Goal: Check status: Check status

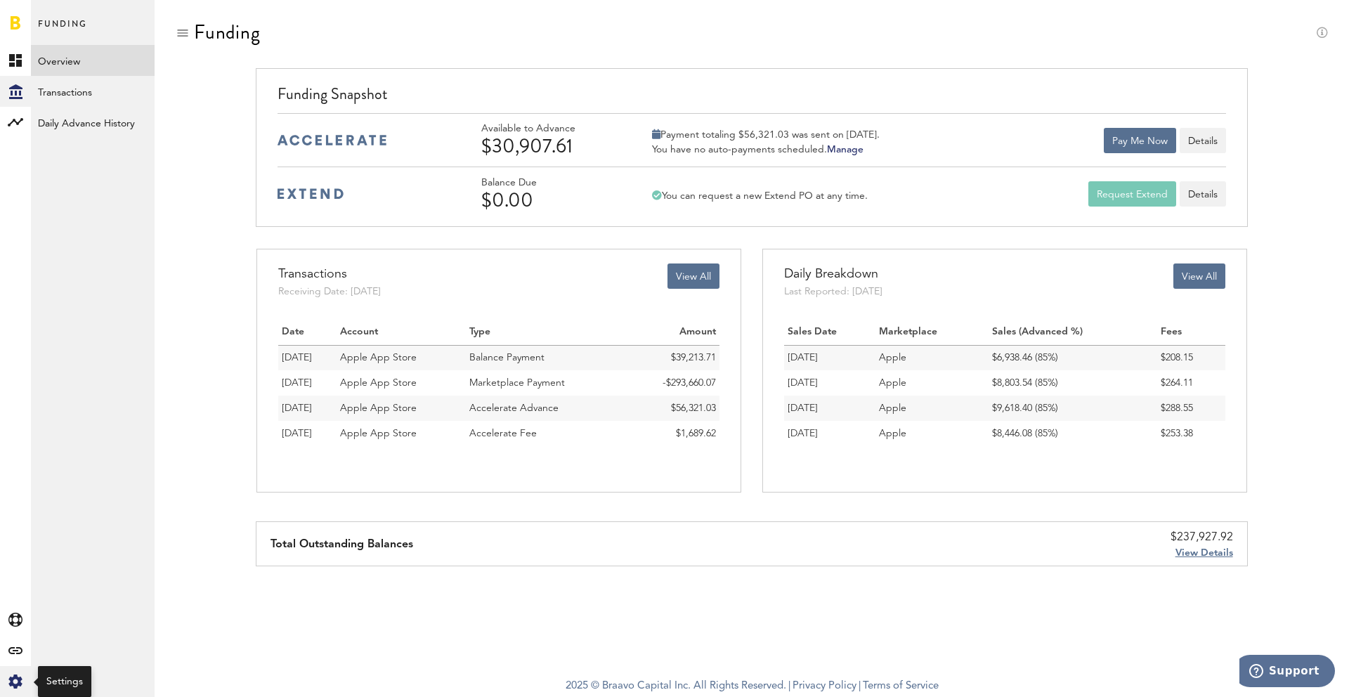
click at [11, 673] on div "Created with Sketch." at bounding box center [15, 681] width 31 height 31
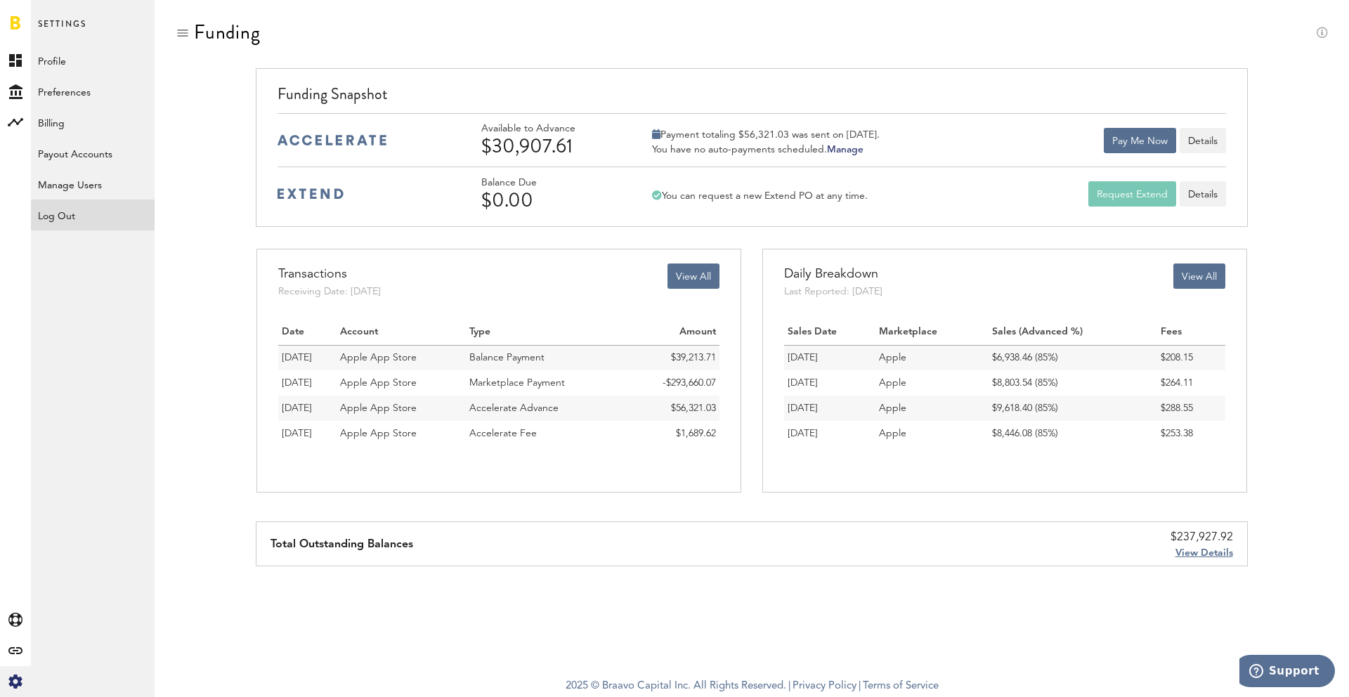
click at [78, 225] on div "Log Out" at bounding box center [93, 214] width 124 height 31
click at [96, 210] on div "Log Out" at bounding box center [93, 211] width 124 height 25
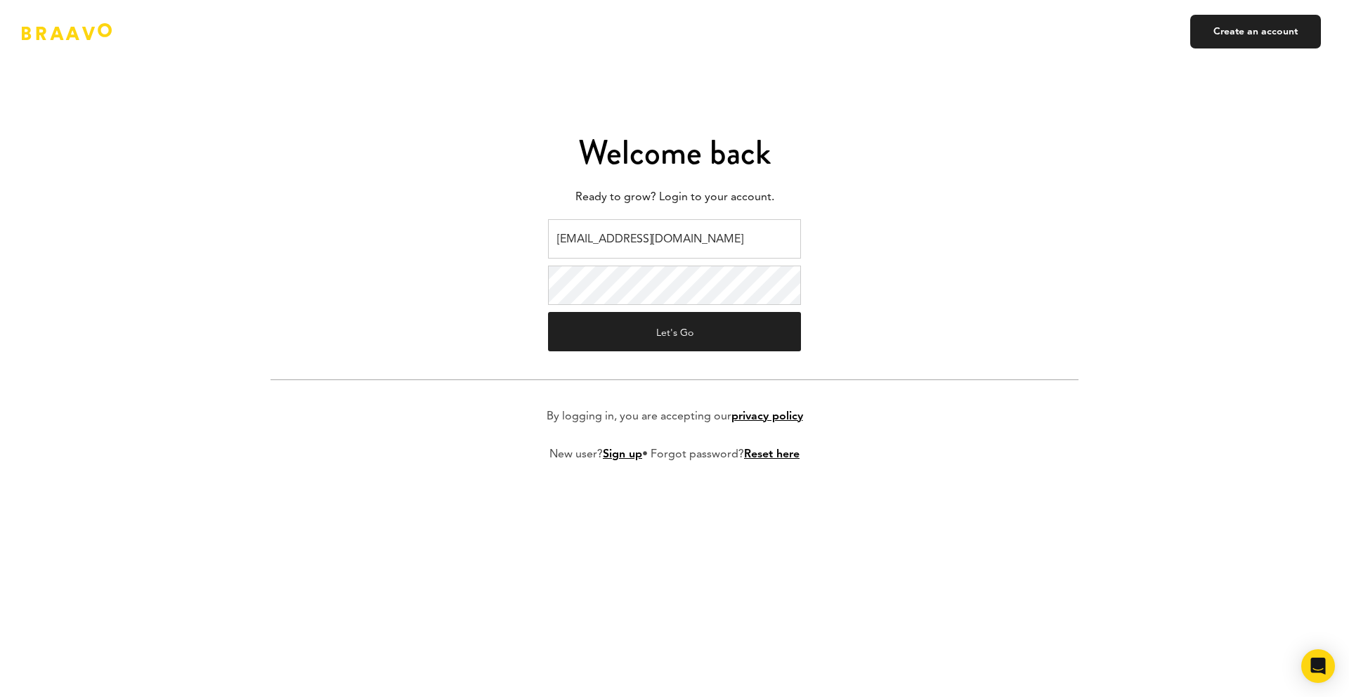
click at [682, 232] on input "braavo@safecalls.live" at bounding box center [674, 238] width 253 height 39
type input "ads@plink.tech"
click at [668, 330] on button "Let's Go" at bounding box center [674, 331] width 253 height 39
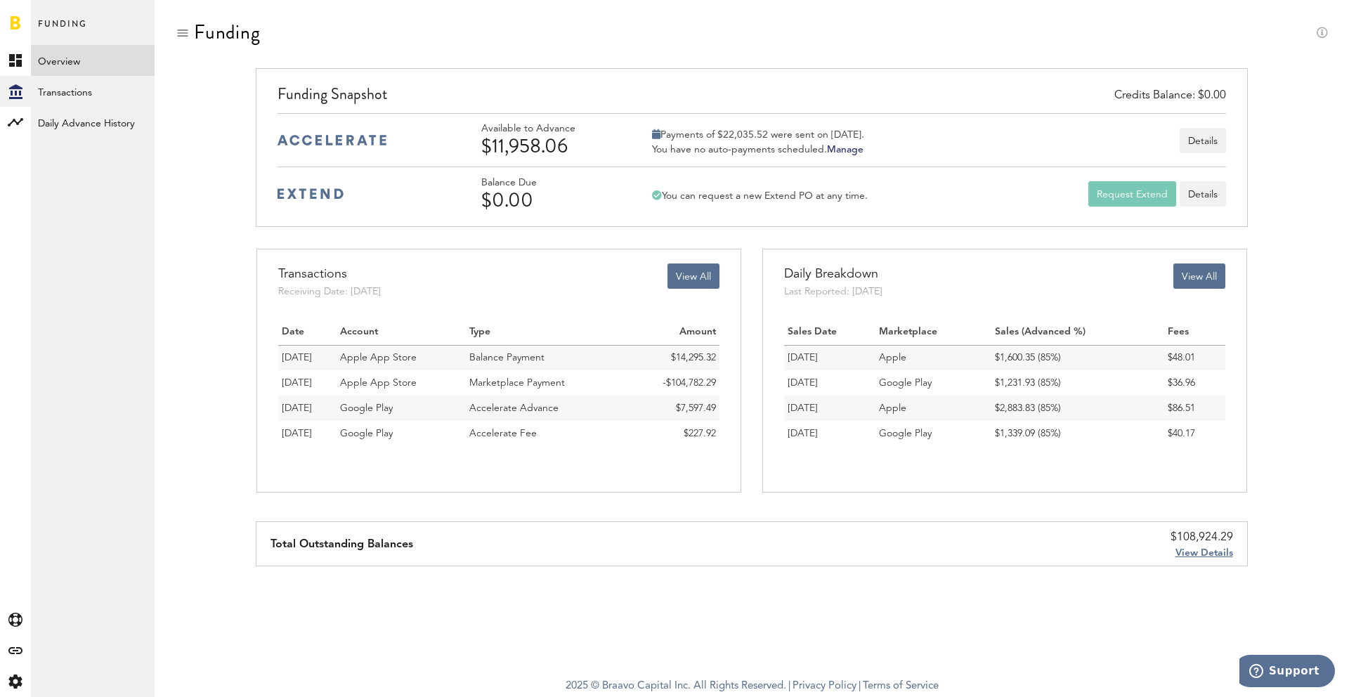
click at [557, 60] on div "Funding" at bounding box center [752, 44] width 1152 height 47
click at [60, 88] on link "Transactions" at bounding box center [93, 91] width 124 height 31
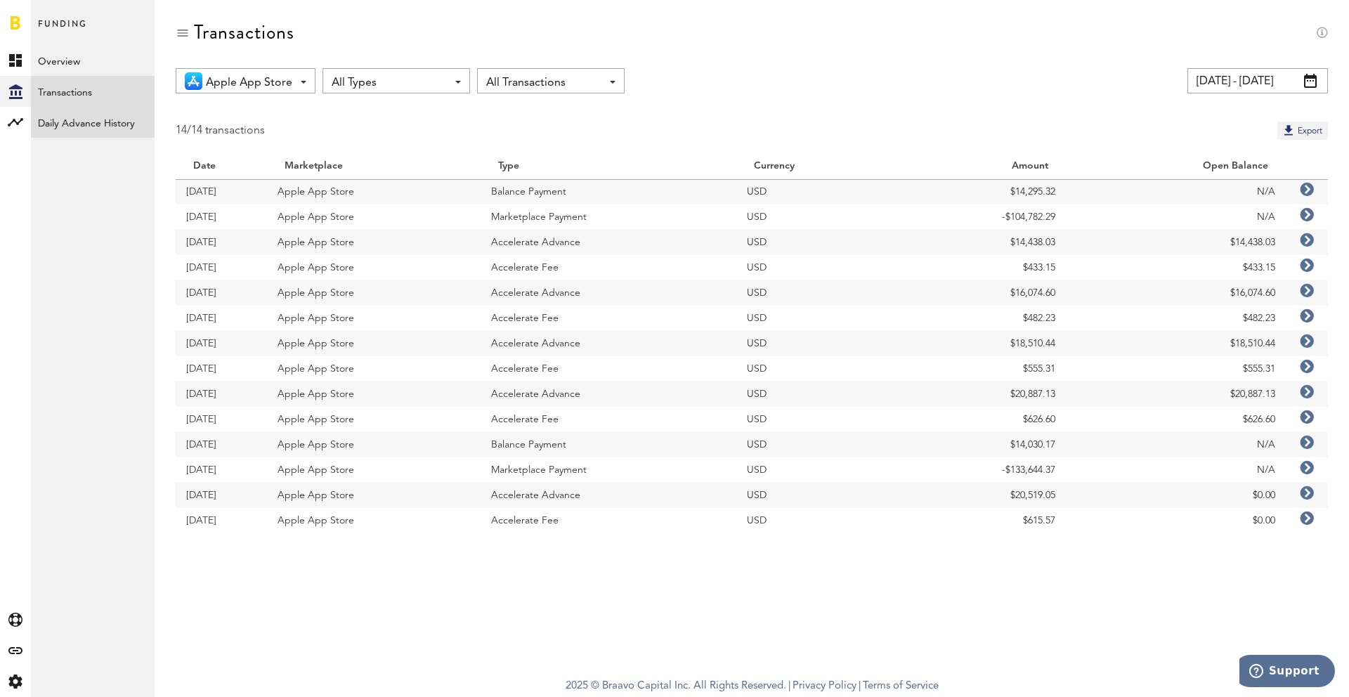
click at [72, 122] on link "Daily Advance History" at bounding box center [93, 122] width 124 height 31
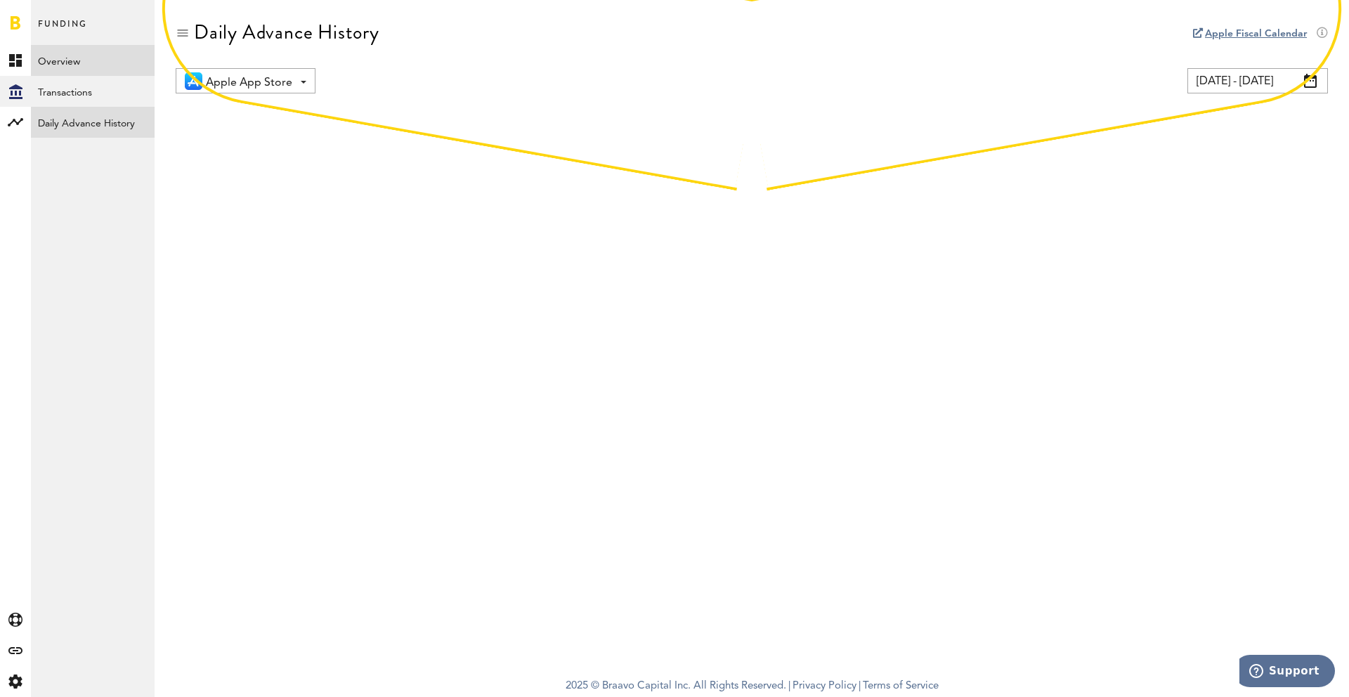
click at [56, 65] on link "Overview" at bounding box center [93, 60] width 124 height 31
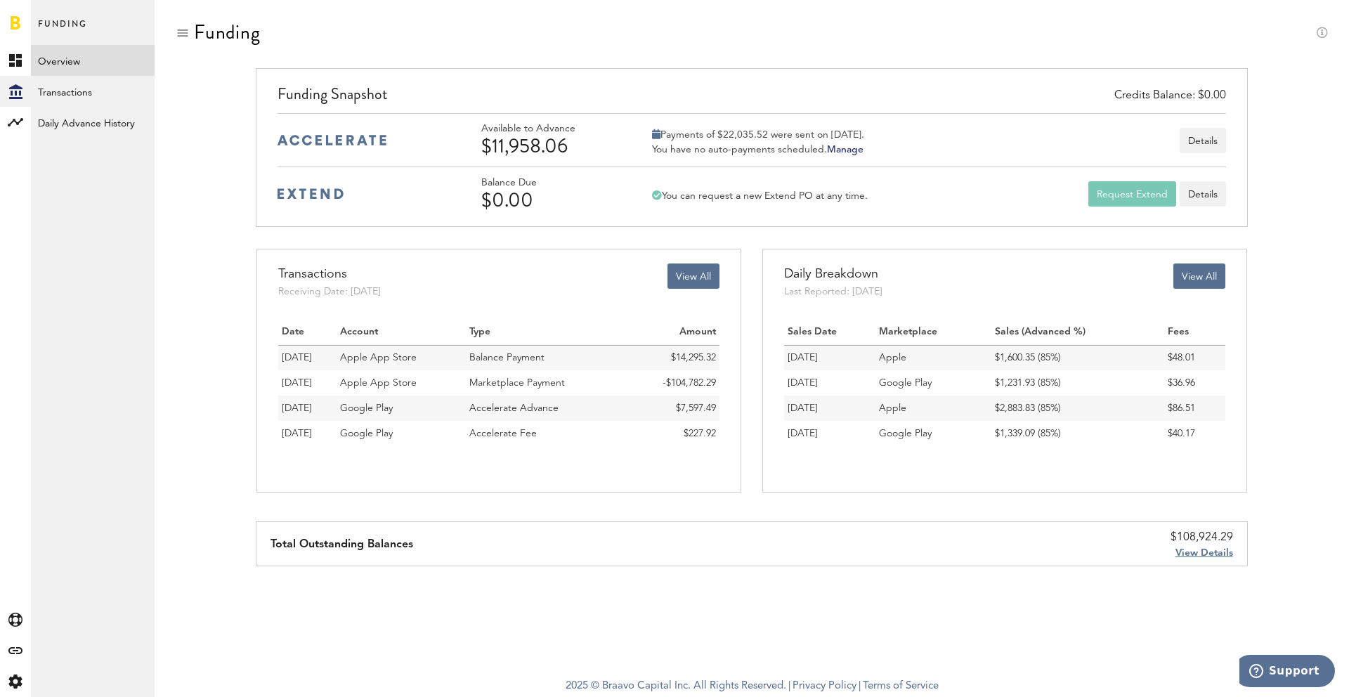
click at [56, 65] on link "Overview" at bounding box center [93, 60] width 124 height 31
click at [64, 88] on link "Transactions" at bounding box center [93, 91] width 124 height 31
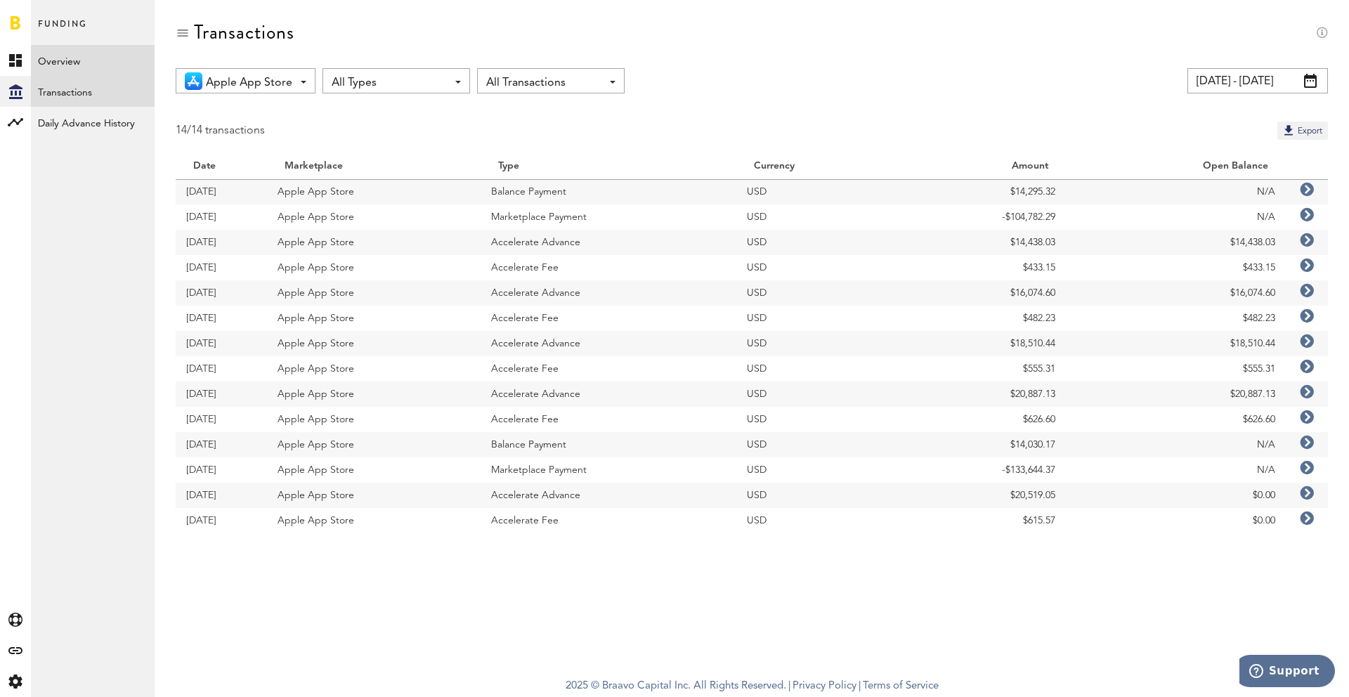
click at [62, 65] on link "Overview" at bounding box center [93, 60] width 124 height 31
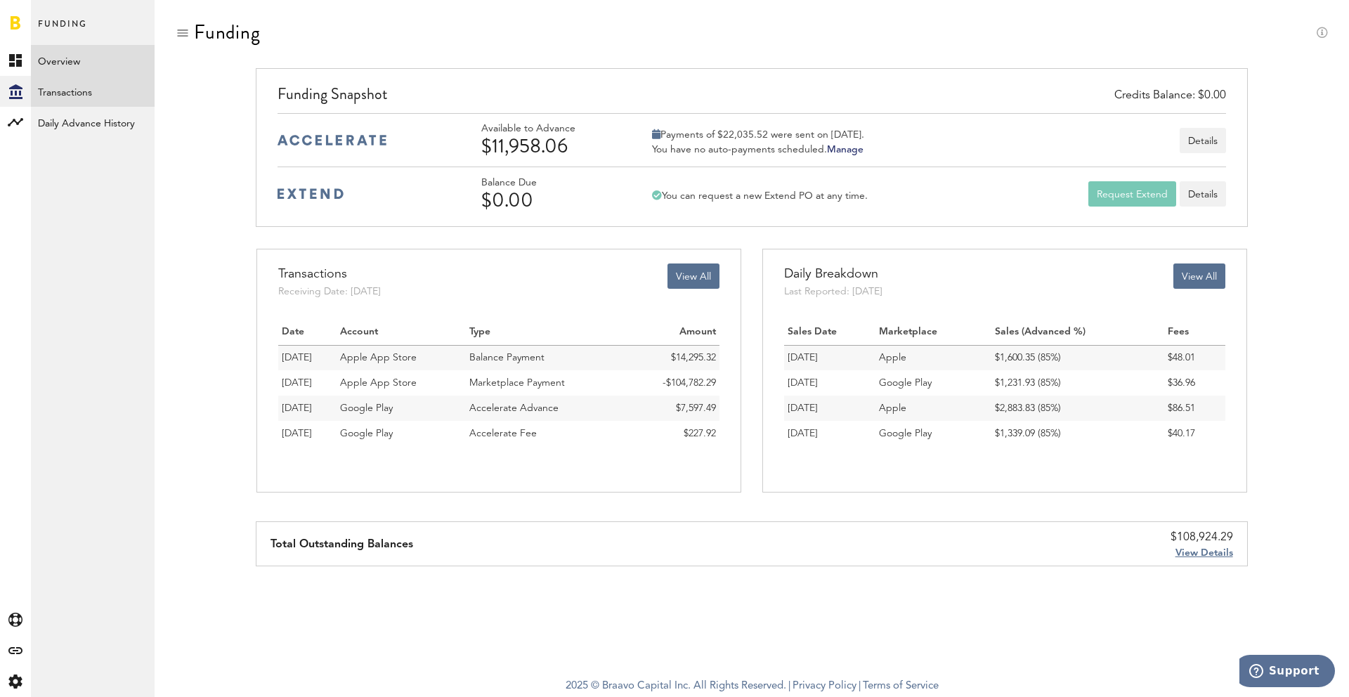
click at [69, 101] on link "Transactions" at bounding box center [93, 91] width 124 height 31
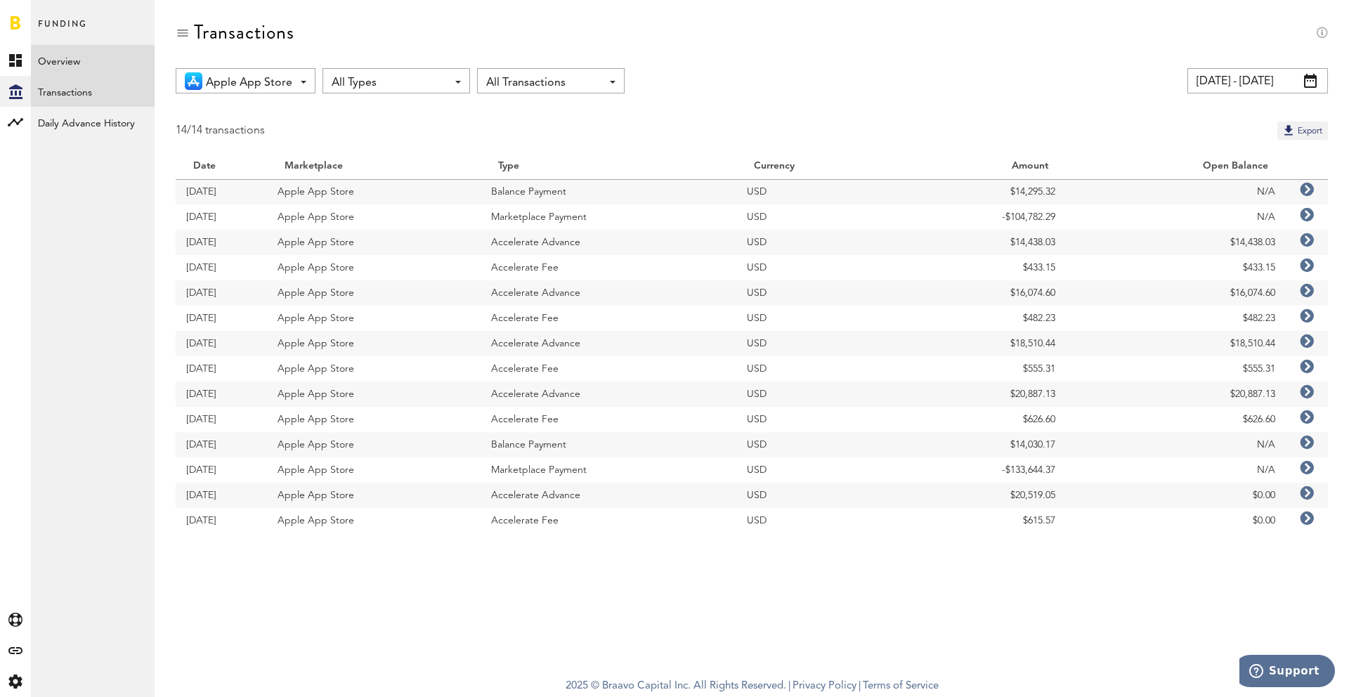
click at [58, 58] on link "Overview" at bounding box center [93, 60] width 124 height 31
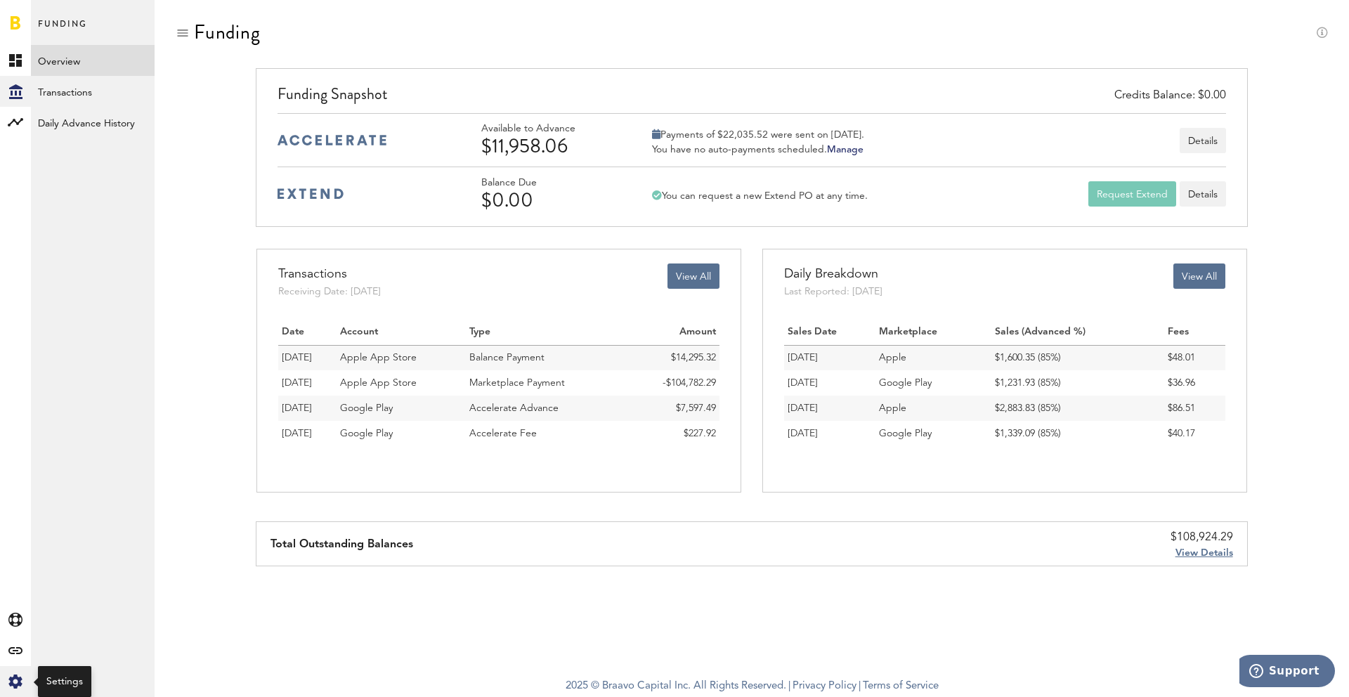
click at [17, 681] on icon "Created with Sketch." at bounding box center [15, 681] width 14 height 14
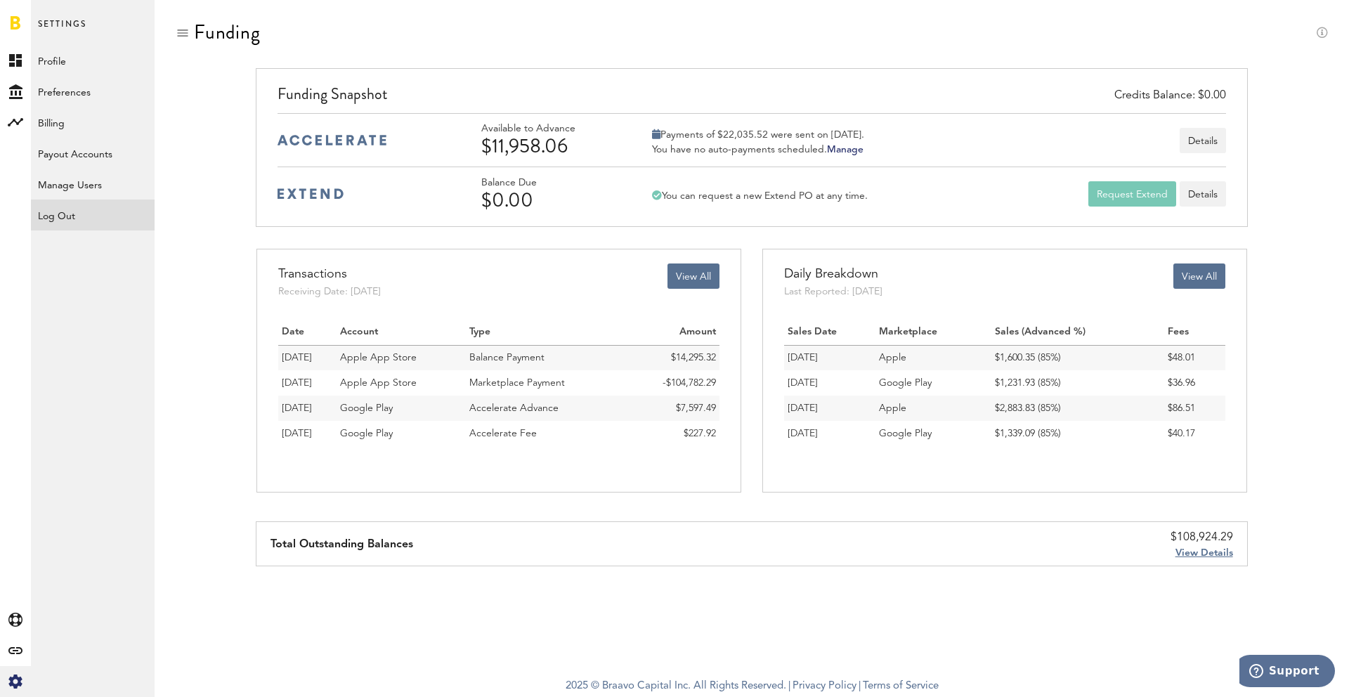
click at [60, 218] on div "Log Out" at bounding box center [93, 211] width 124 height 25
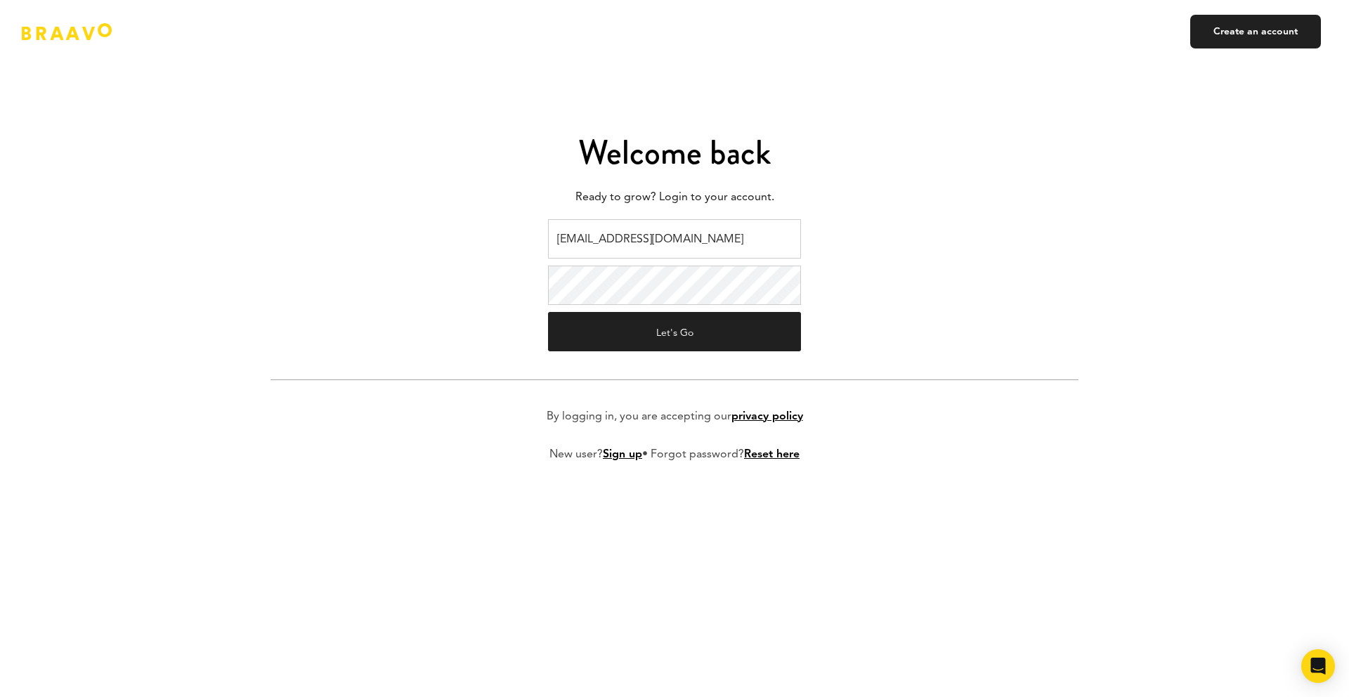
click at [699, 237] on input "ads@plink.tech" at bounding box center [674, 238] width 253 height 39
type input "braavo@safecalls.live"
click at [700, 338] on button "Let's Go" at bounding box center [674, 331] width 253 height 39
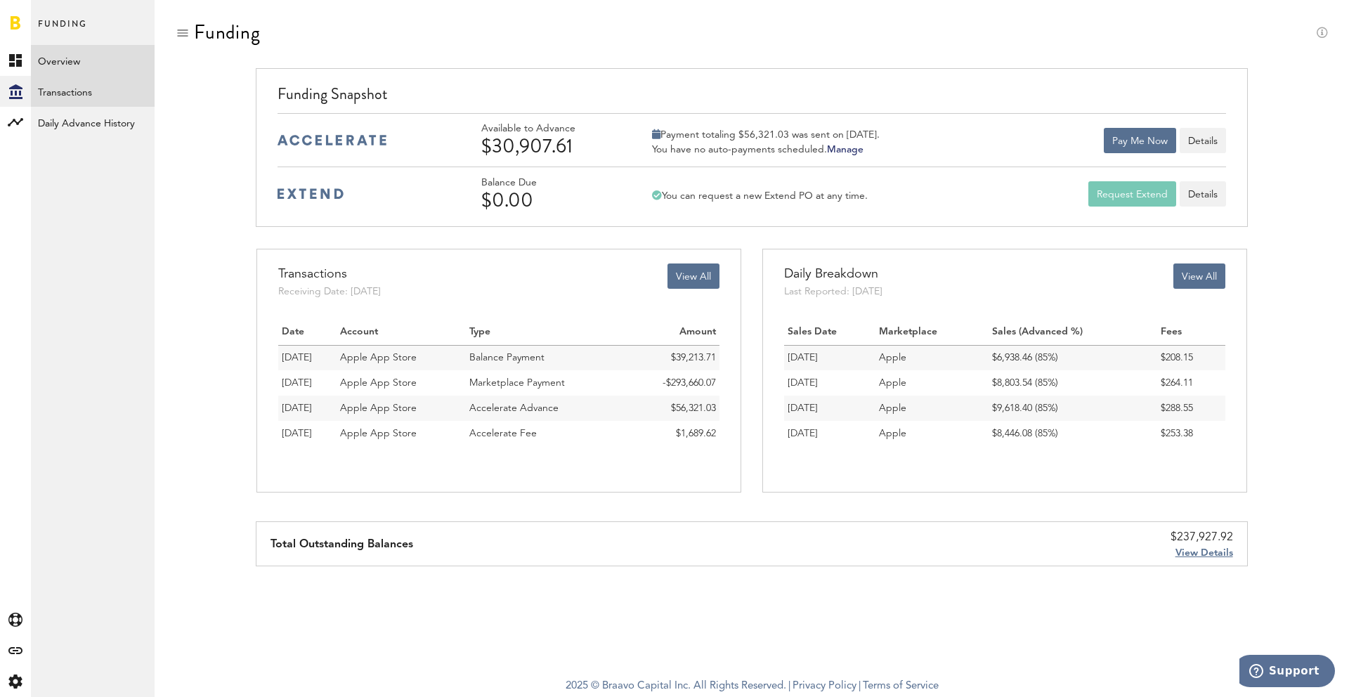
click at [107, 98] on link "Transactions" at bounding box center [93, 91] width 124 height 31
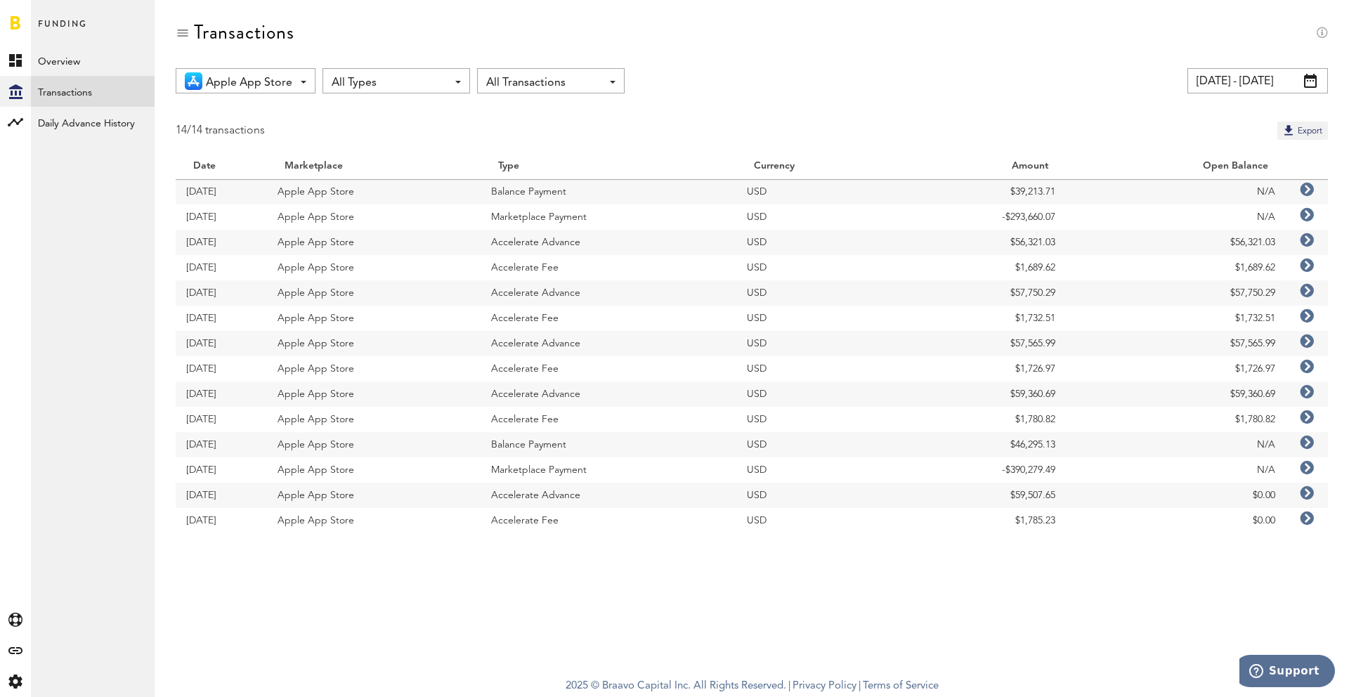
click at [699, 126] on div "14/14 transactions Export" at bounding box center [752, 131] width 1152 height 18
click at [1305, 185] on icon at bounding box center [1306, 190] width 14 height 14
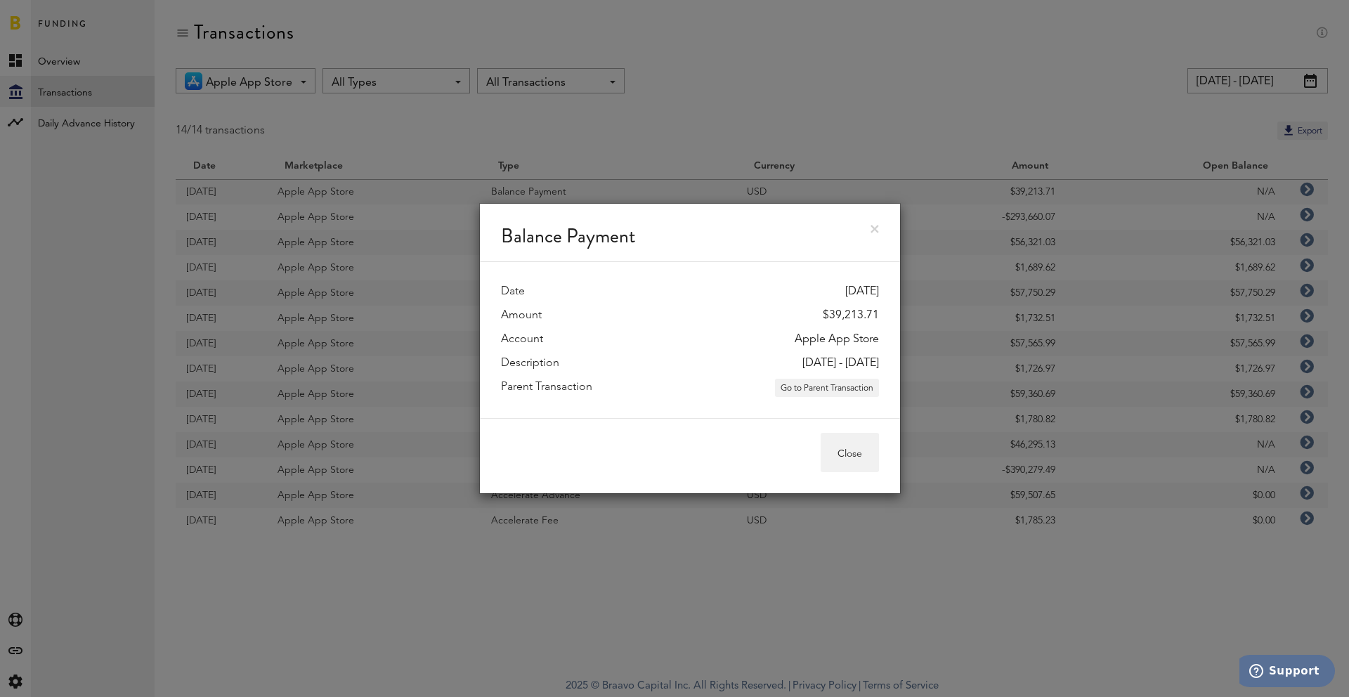
click at [879, 223] on div "Balance Payment" at bounding box center [690, 233] width 420 height 58
click at [873, 225] on link at bounding box center [874, 229] width 8 height 8
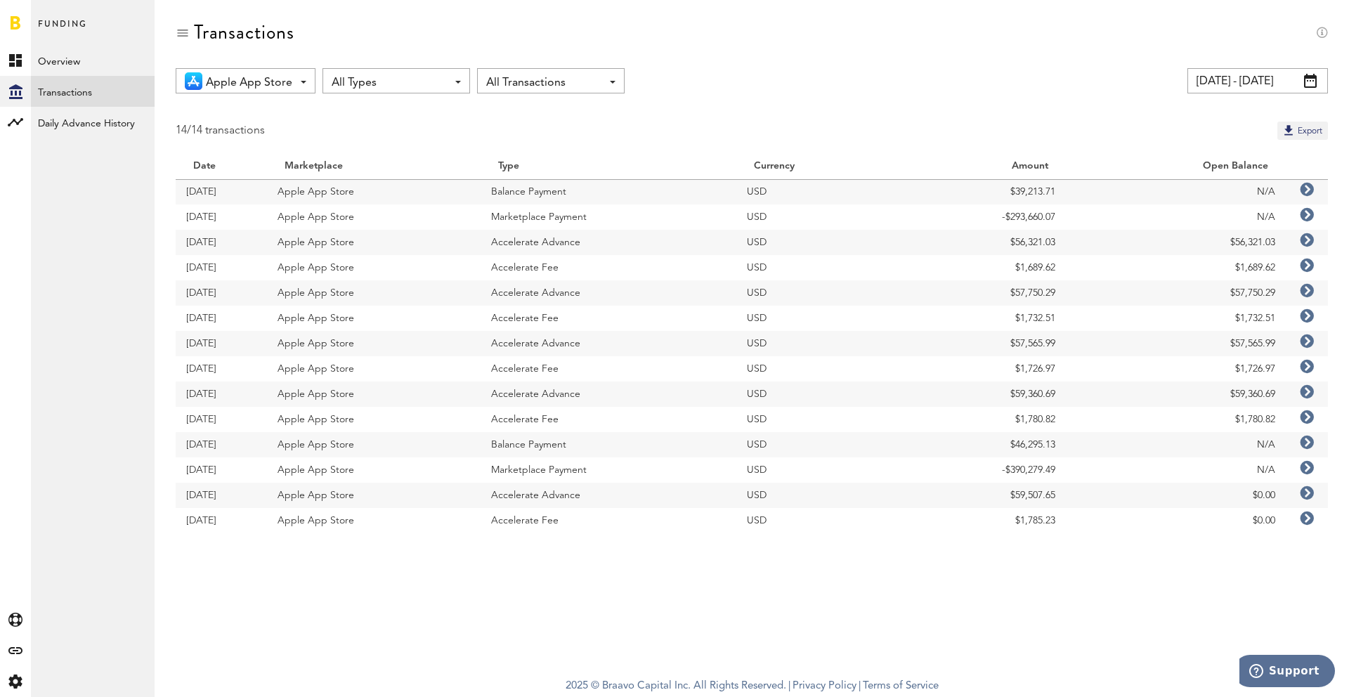
click at [818, 100] on div "Apple App Store All Marketplaces Apple App Store All Types All Types Accelerate…" at bounding box center [752, 311] width 1194 height 486
click at [55, 63] on link "Overview" at bounding box center [93, 60] width 124 height 31
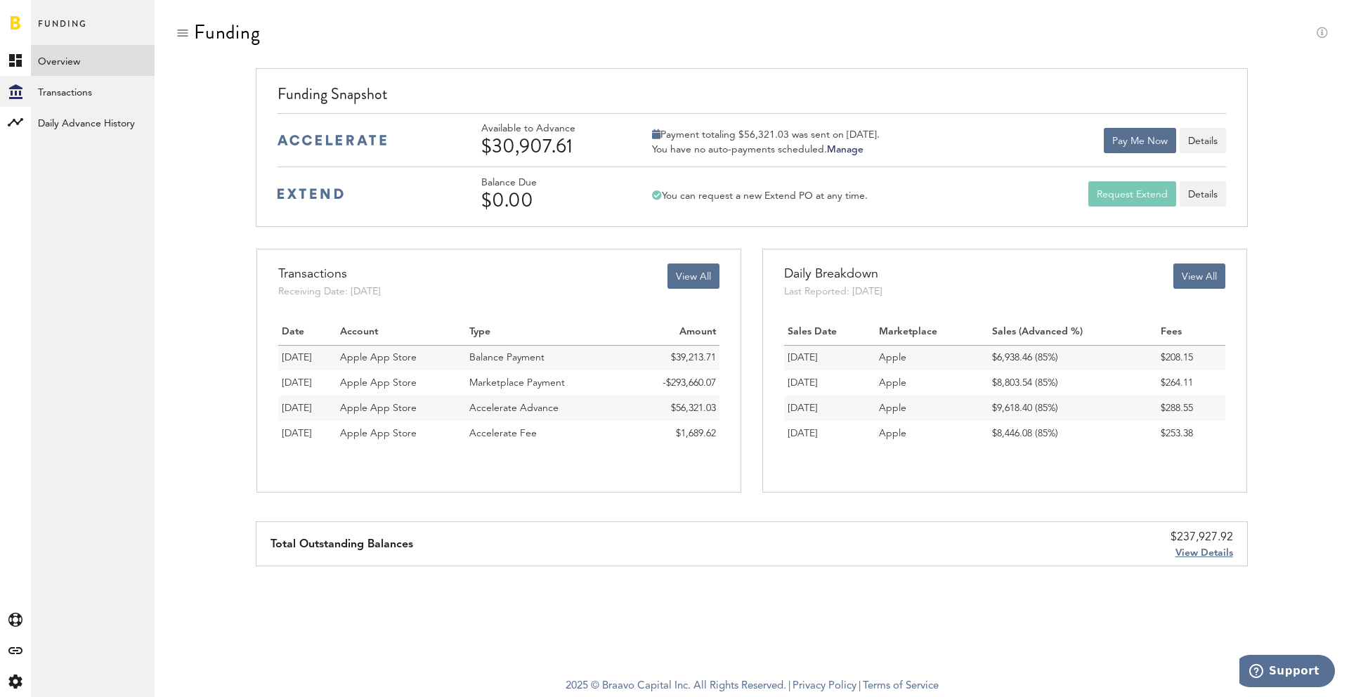
click at [543, 72] on div "Funding Snapshot Available to Advance $30,907.61 Payment totaling $56,321.03 wa…" at bounding box center [751, 147] width 991 height 159
click at [86, 97] on link "Transactions" at bounding box center [93, 91] width 124 height 31
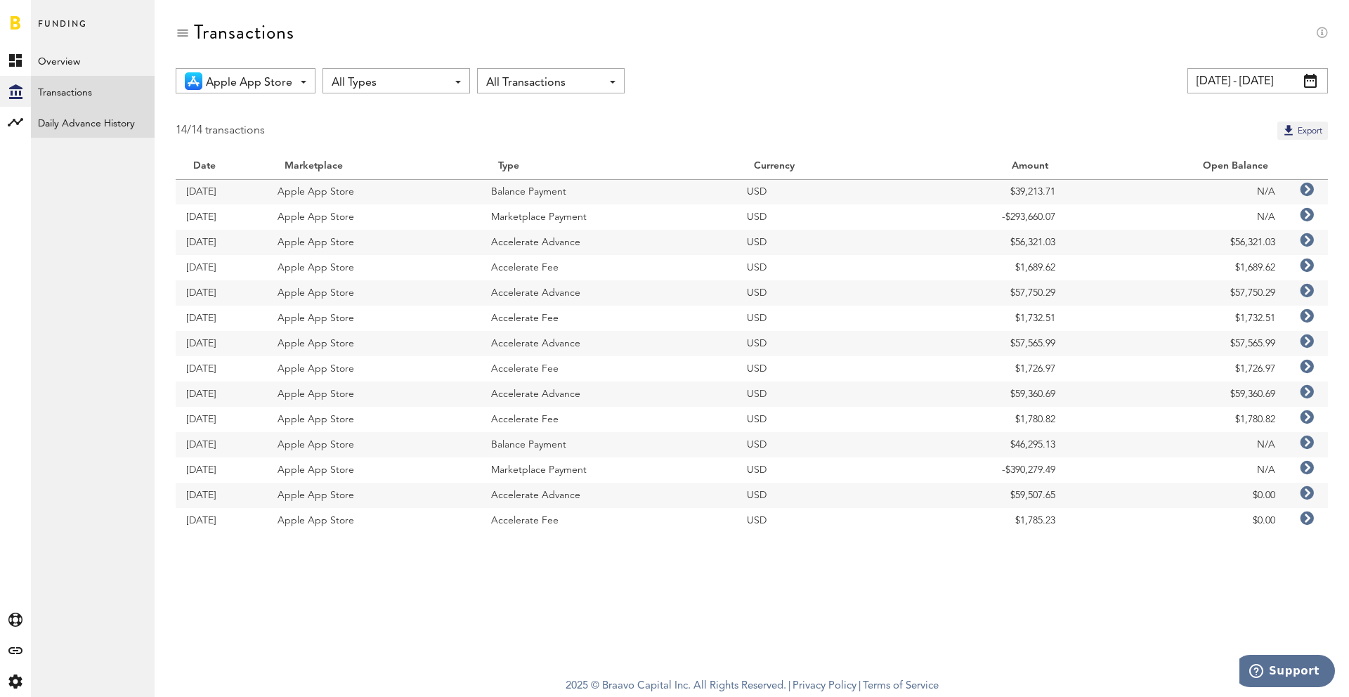
click at [84, 133] on link "Daily Advance History" at bounding box center [93, 122] width 124 height 31
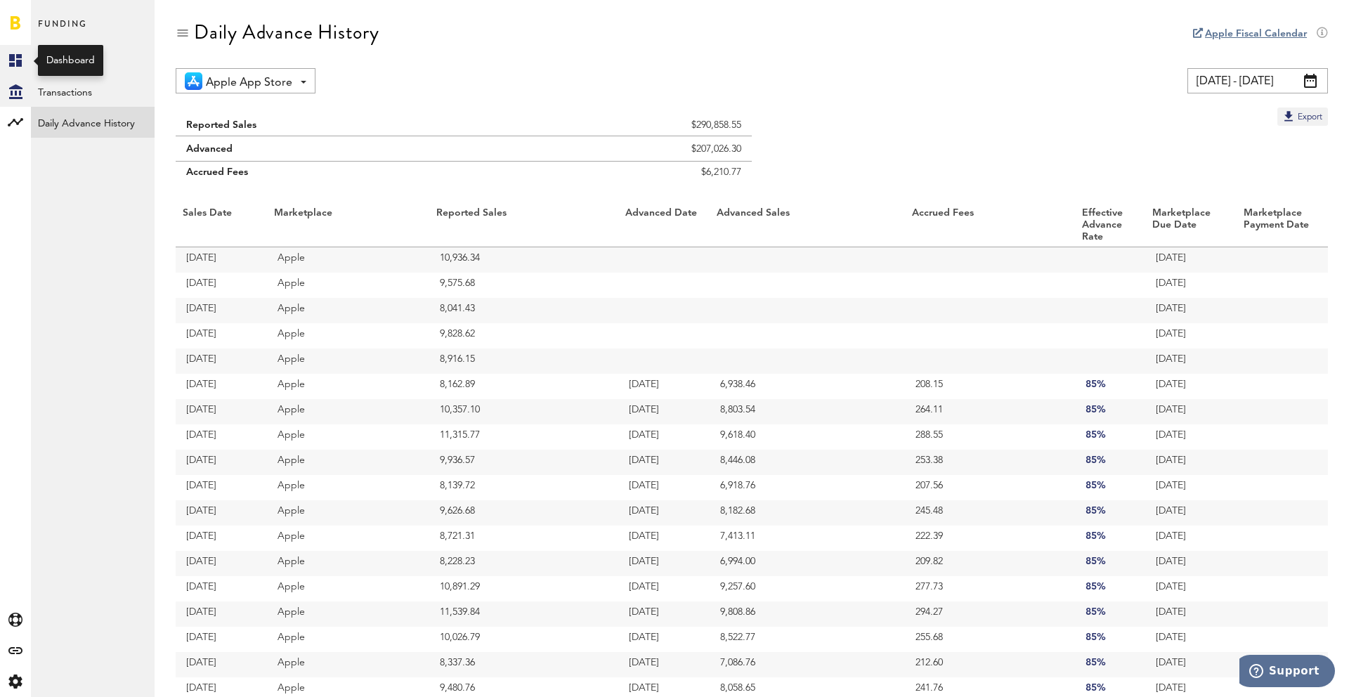
click at [16, 56] on icon at bounding box center [15, 60] width 13 height 13
click at [48, 48] on link "Overview" at bounding box center [93, 60] width 124 height 31
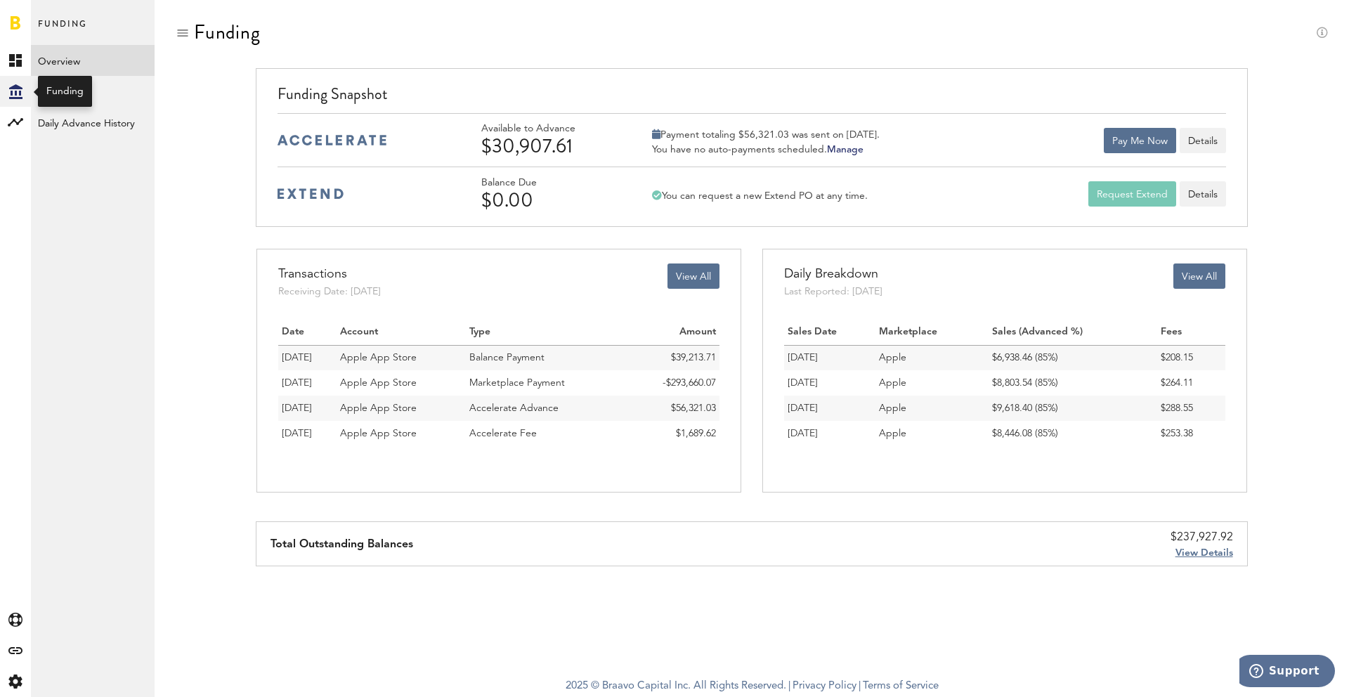
click at [20, 88] on icon at bounding box center [15, 91] width 13 height 15
click at [18, 60] on icon at bounding box center [15, 60] width 13 height 13
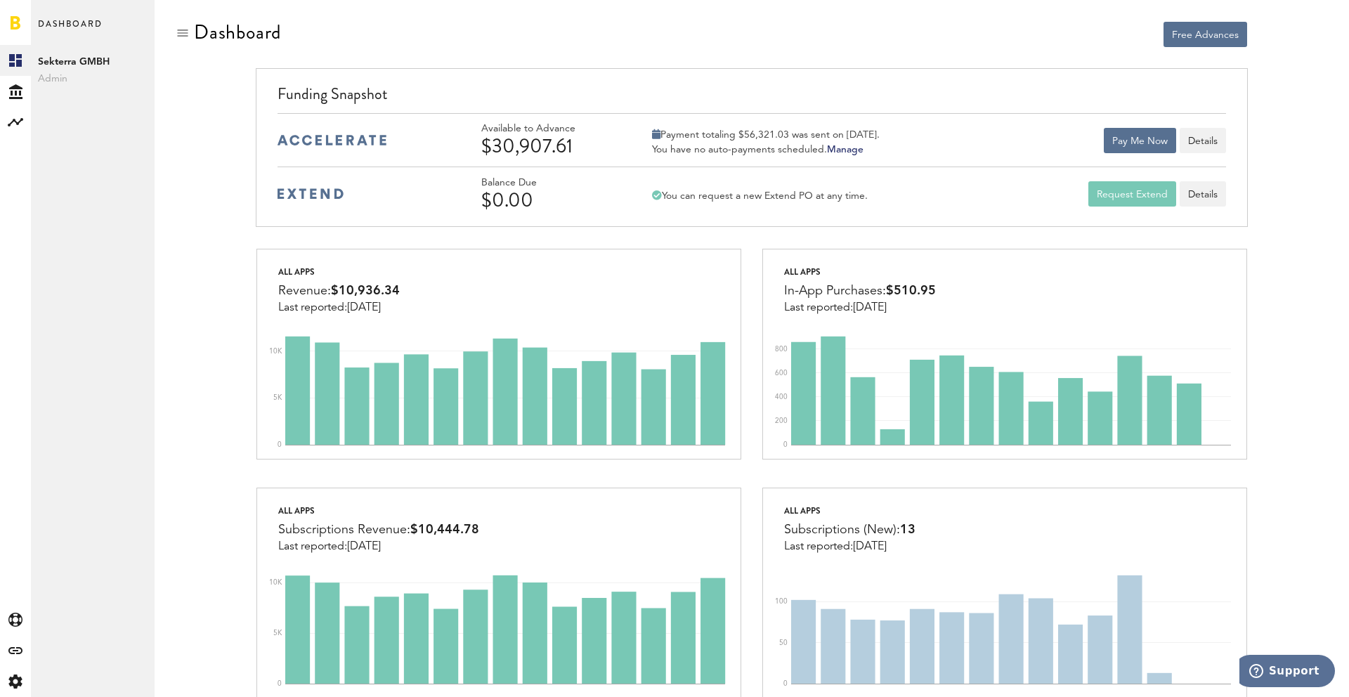
click at [428, 32] on div at bounding box center [498, 34] width 485 height 27
